Goal: Obtain resource: Obtain resource

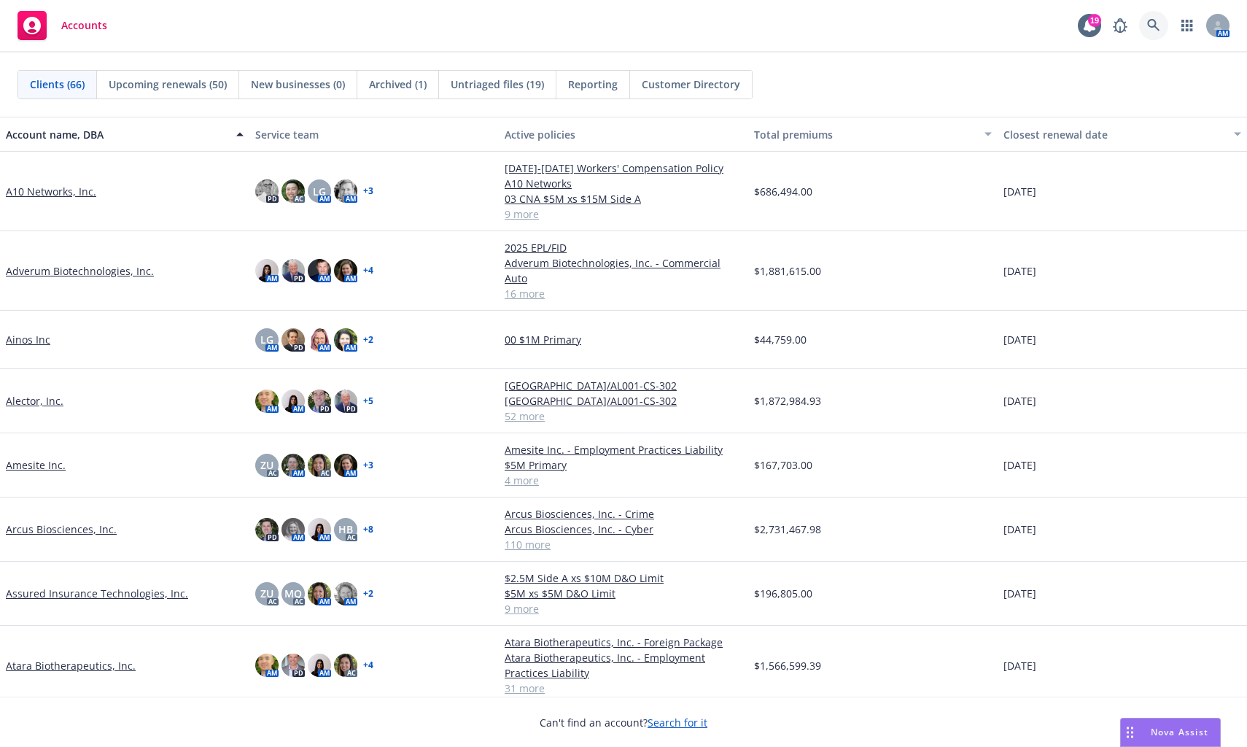
click at [1151, 28] on icon at bounding box center [1153, 25] width 13 height 13
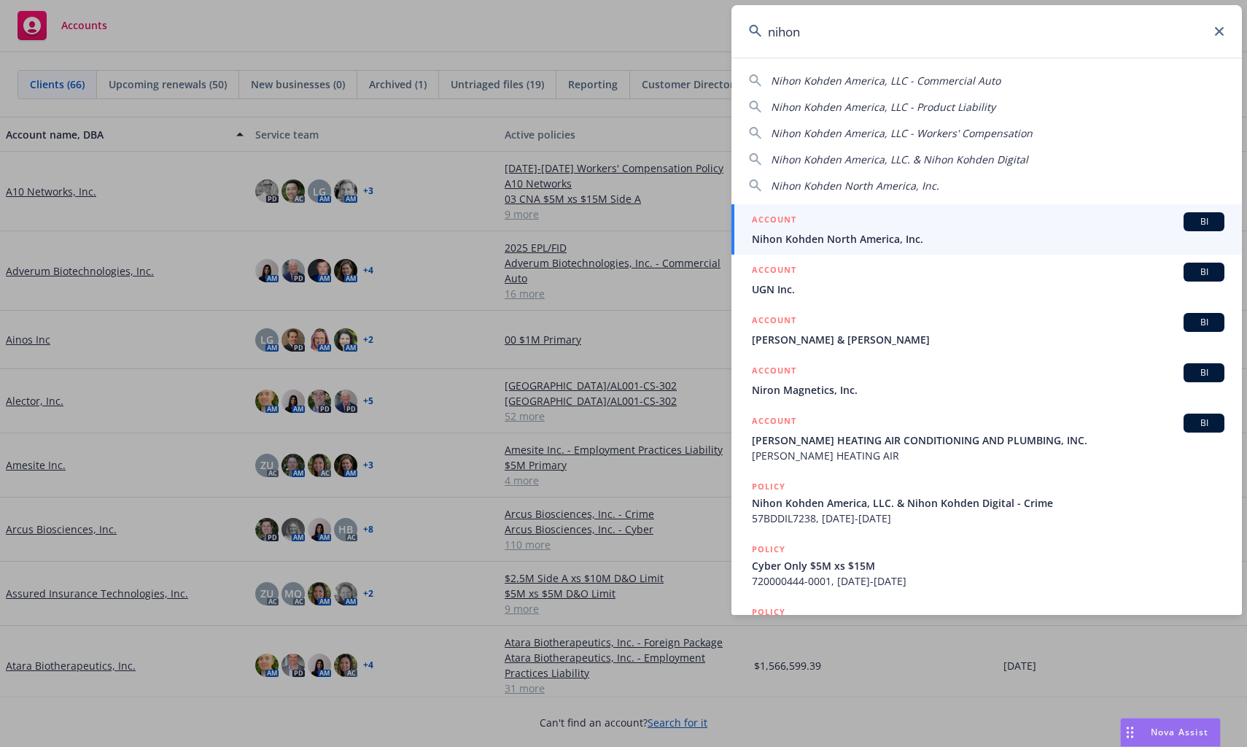
type input "nihon"
click at [853, 237] on span "Nihon Kohden North America, Inc." at bounding box center [988, 238] width 472 height 15
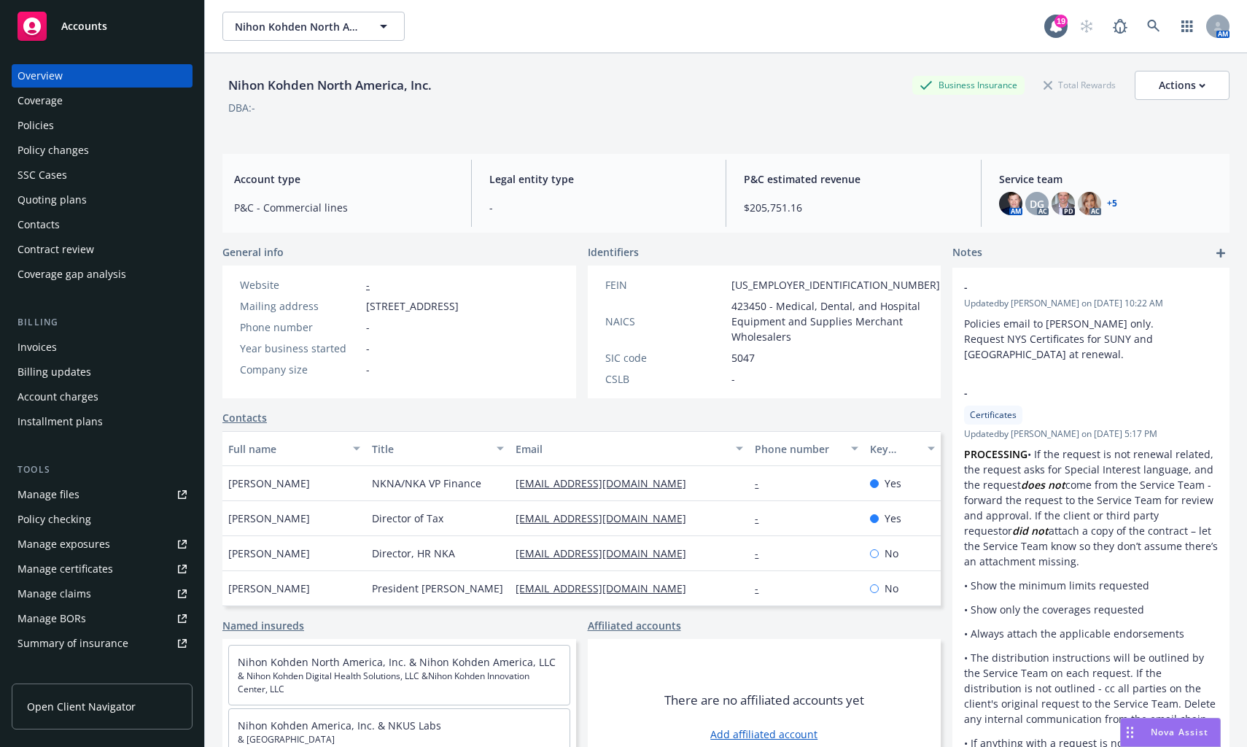
click at [35, 118] on div "Policies" at bounding box center [35, 125] width 36 height 23
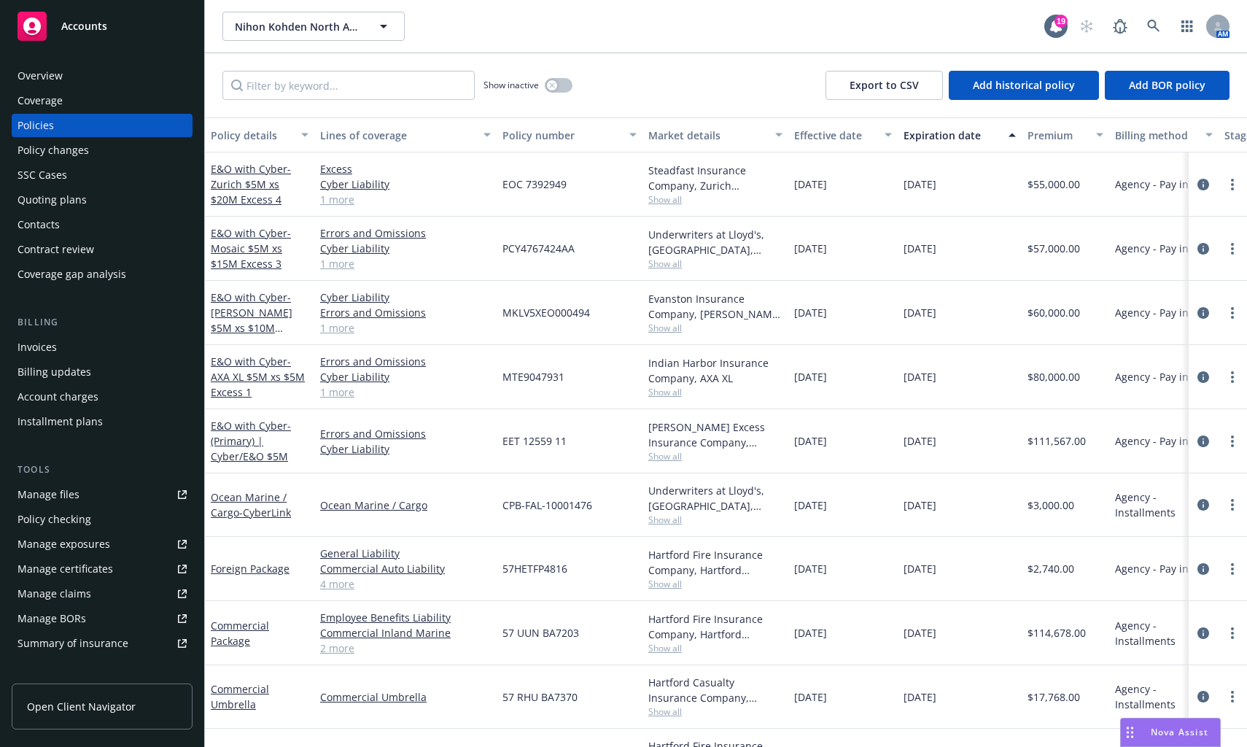
click at [71, 494] on div "Manage files" at bounding box center [48, 494] width 62 height 23
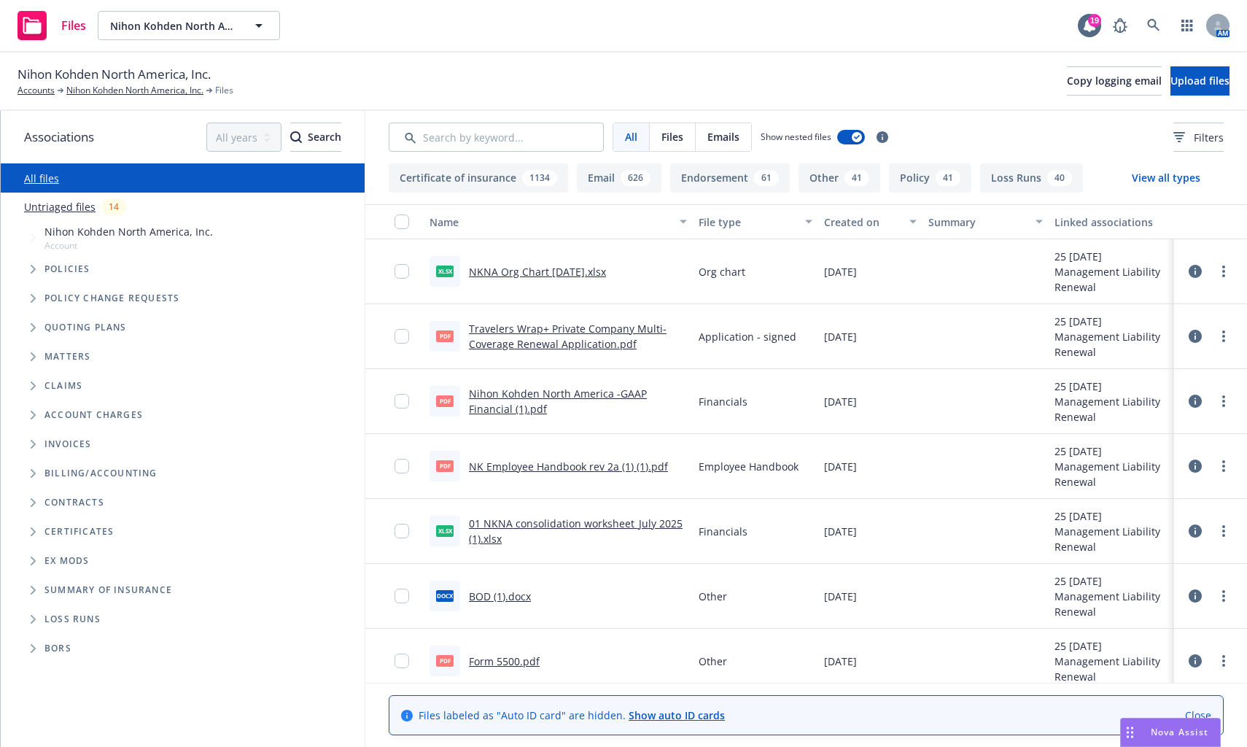
click at [31, 269] on icon "Tree Example" at bounding box center [34, 269] width 6 height 9
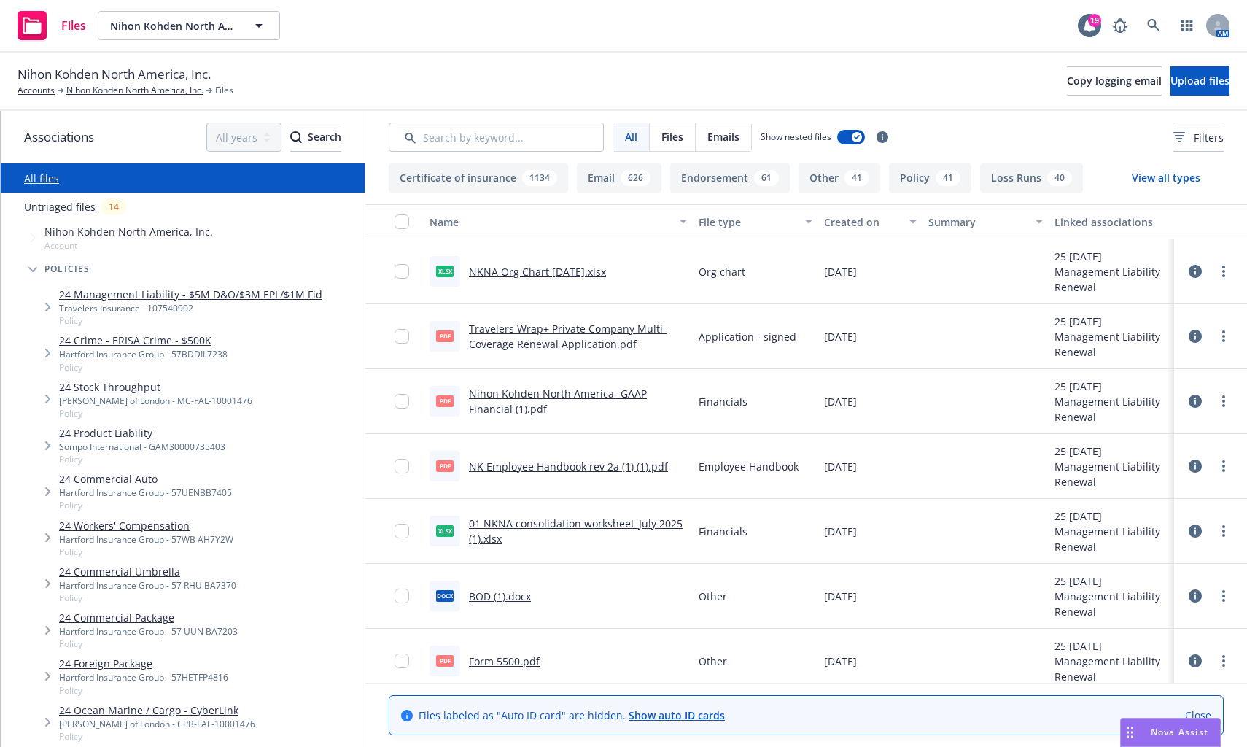
click at [47, 308] on icon "Tree Example" at bounding box center [48, 307] width 6 height 9
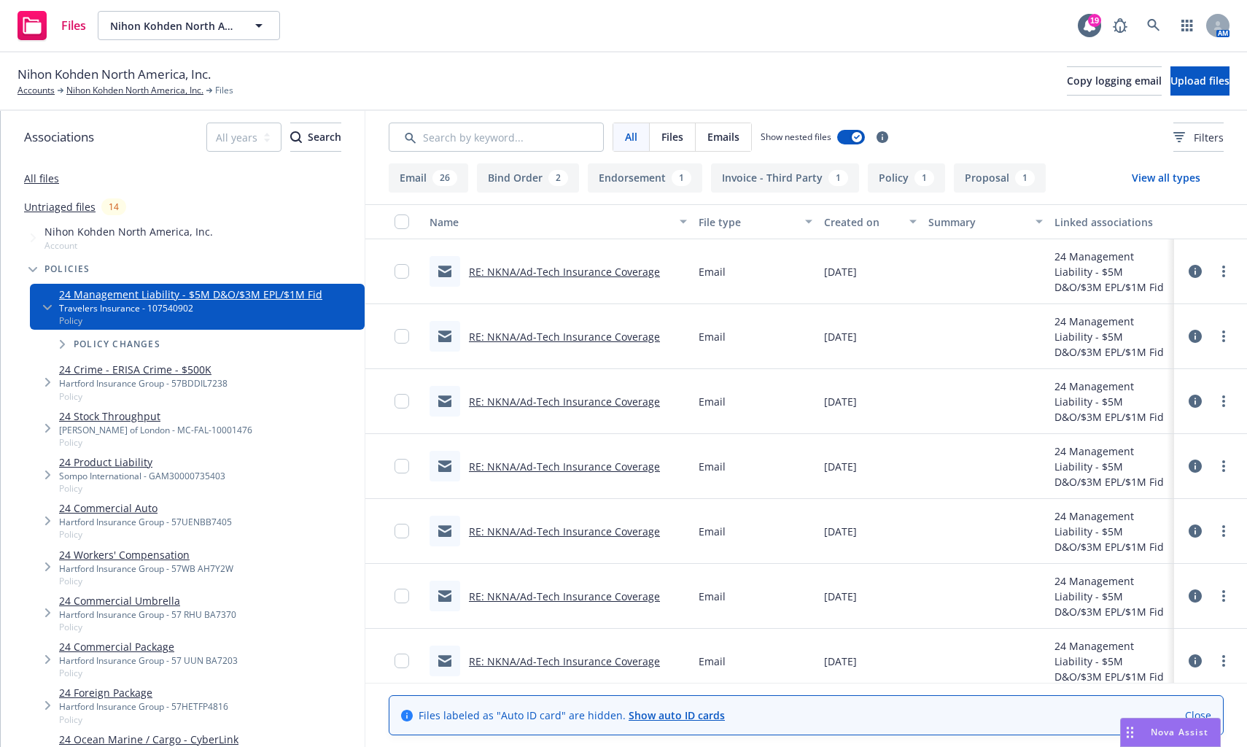
click at [63, 348] on icon "Tree Example" at bounding box center [63, 344] width 6 height 9
click at [146, 378] on div "Eff: [DATE] POLICY_START Original" at bounding box center [205, 383] width 263 height 12
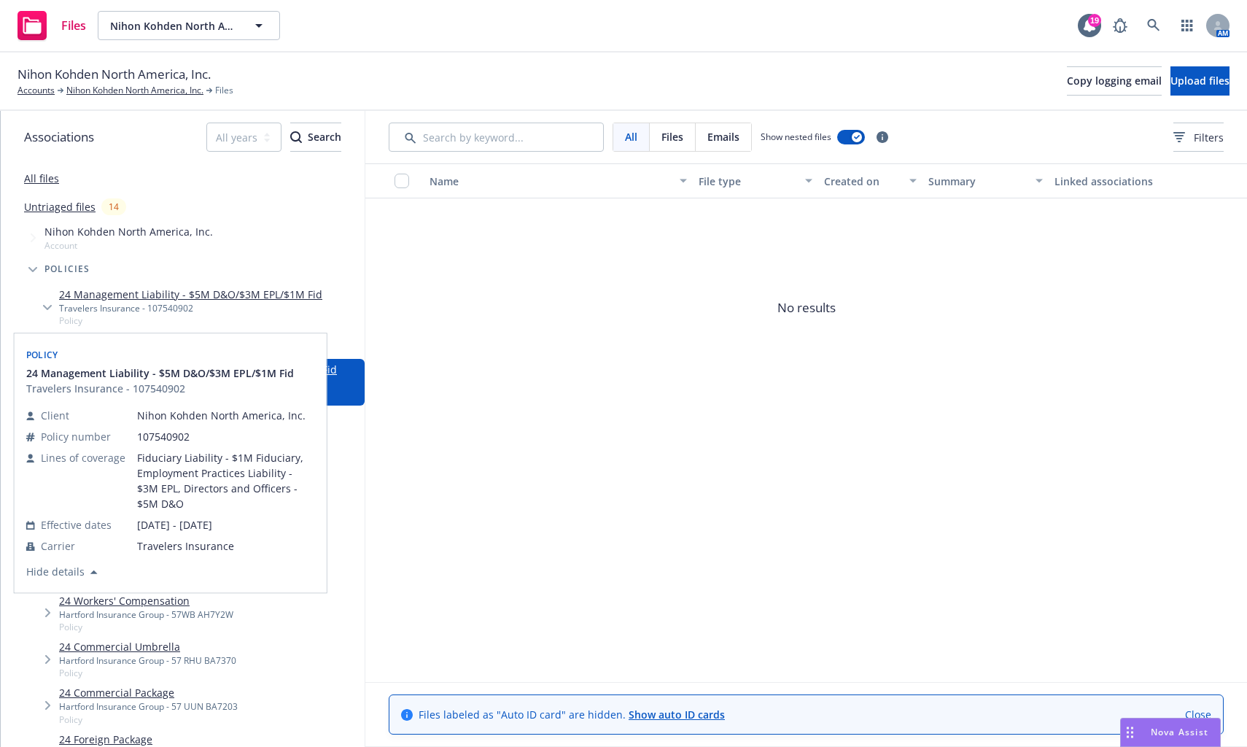
click at [134, 297] on link "24 Management Liability - $5M D&O/$3M EPL/$1M Fid" at bounding box center [190, 294] width 263 height 15
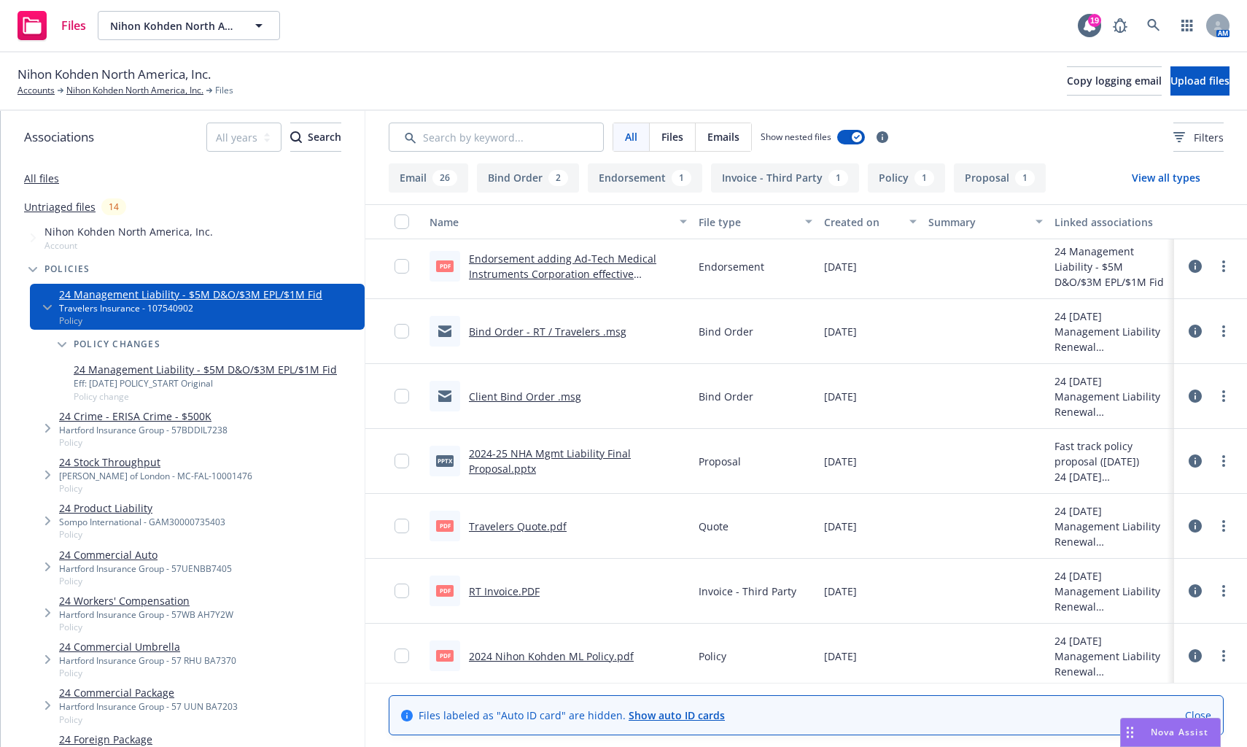
scroll to position [1678, 0]
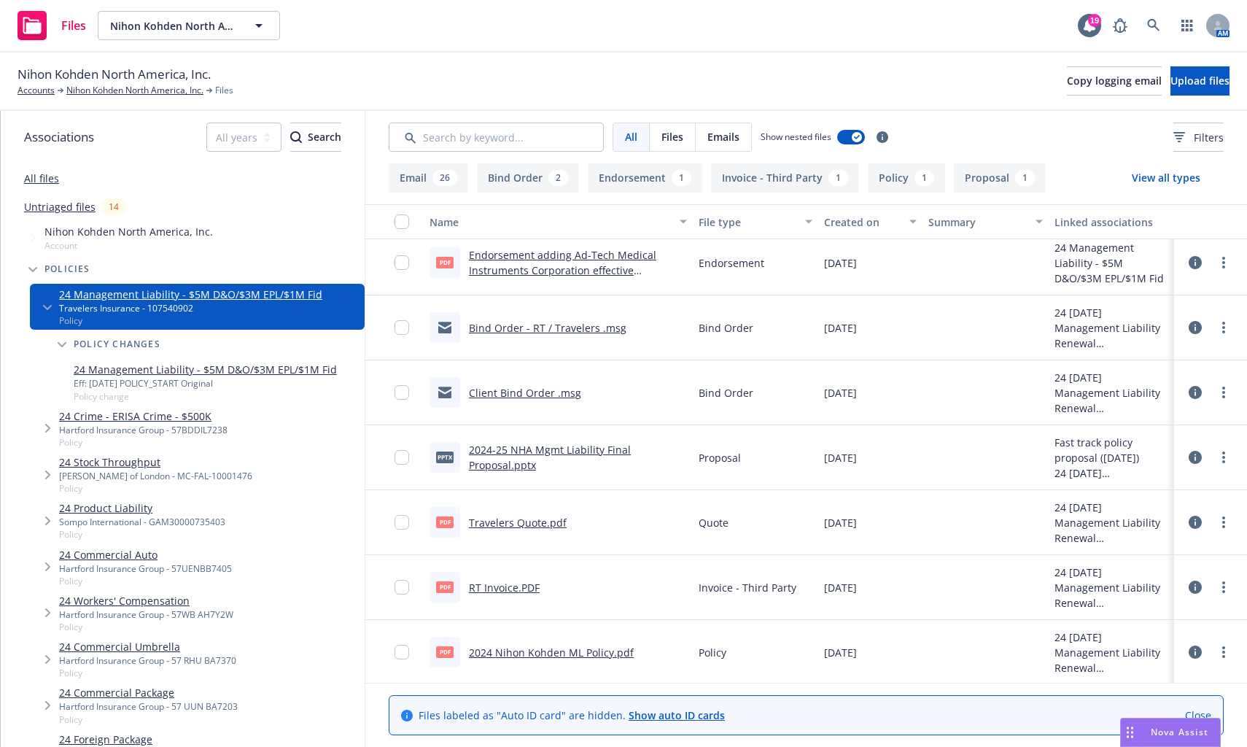
click at [612, 655] on link "2024 Nihon Kohden ML Policy.pdf" at bounding box center [551, 652] width 165 height 14
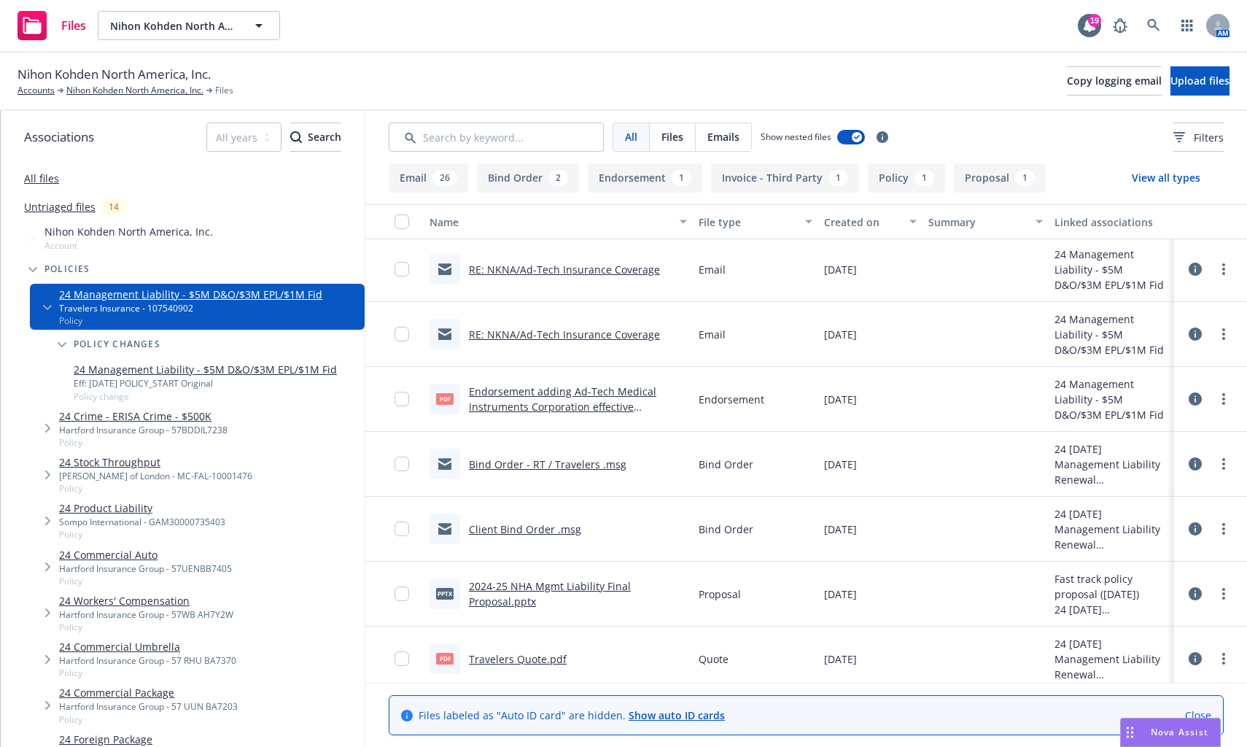
scroll to position [1605, 0]
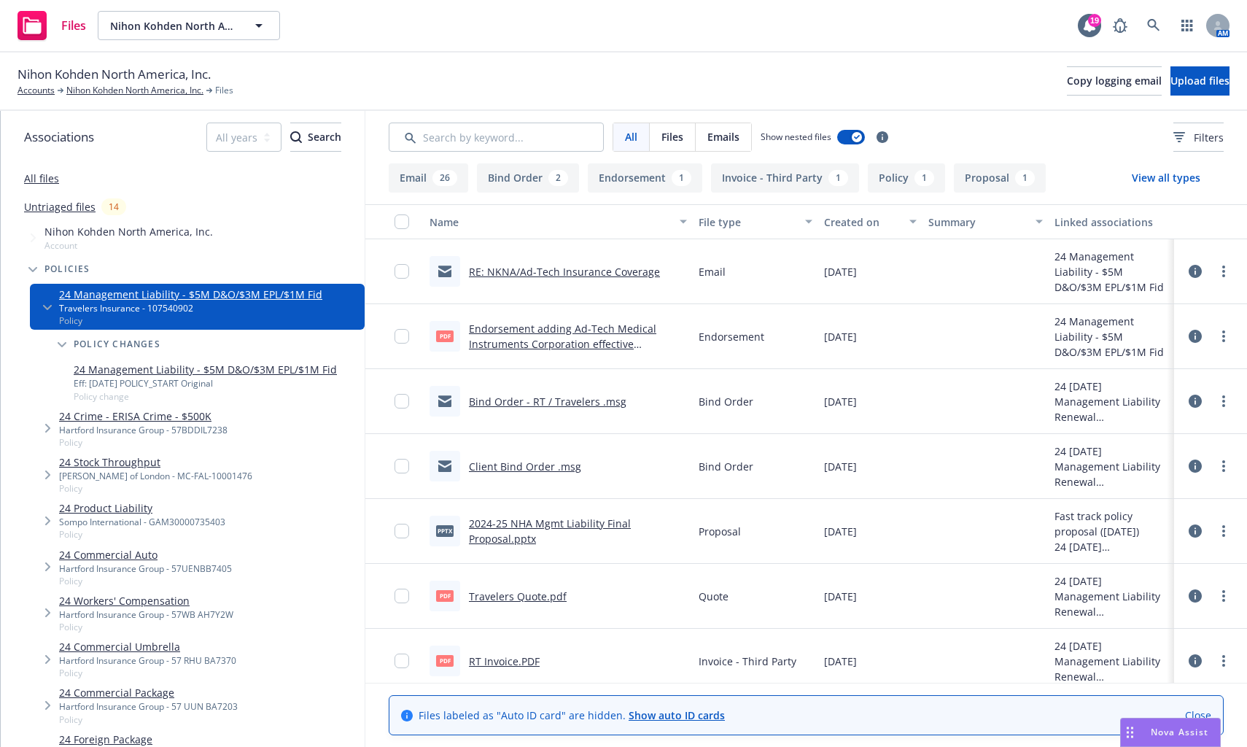
click at [567, 342] on link "Endorsement adding Ad-Tech Medical Instruments Corporation effective [DATE].pdf" at bounding box center [562, 344] width 187 height 44
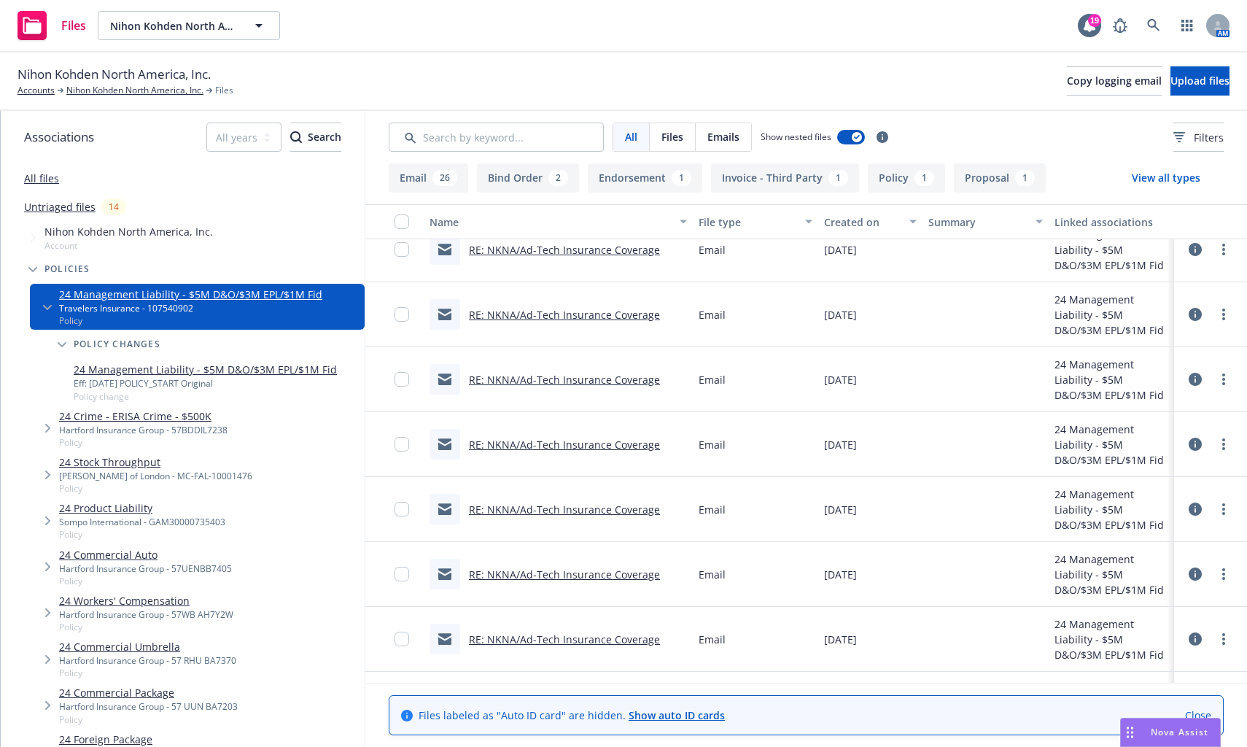
scroll to position [0, 0]
